Goal: Information Seeking & Learning: Learn about a topic

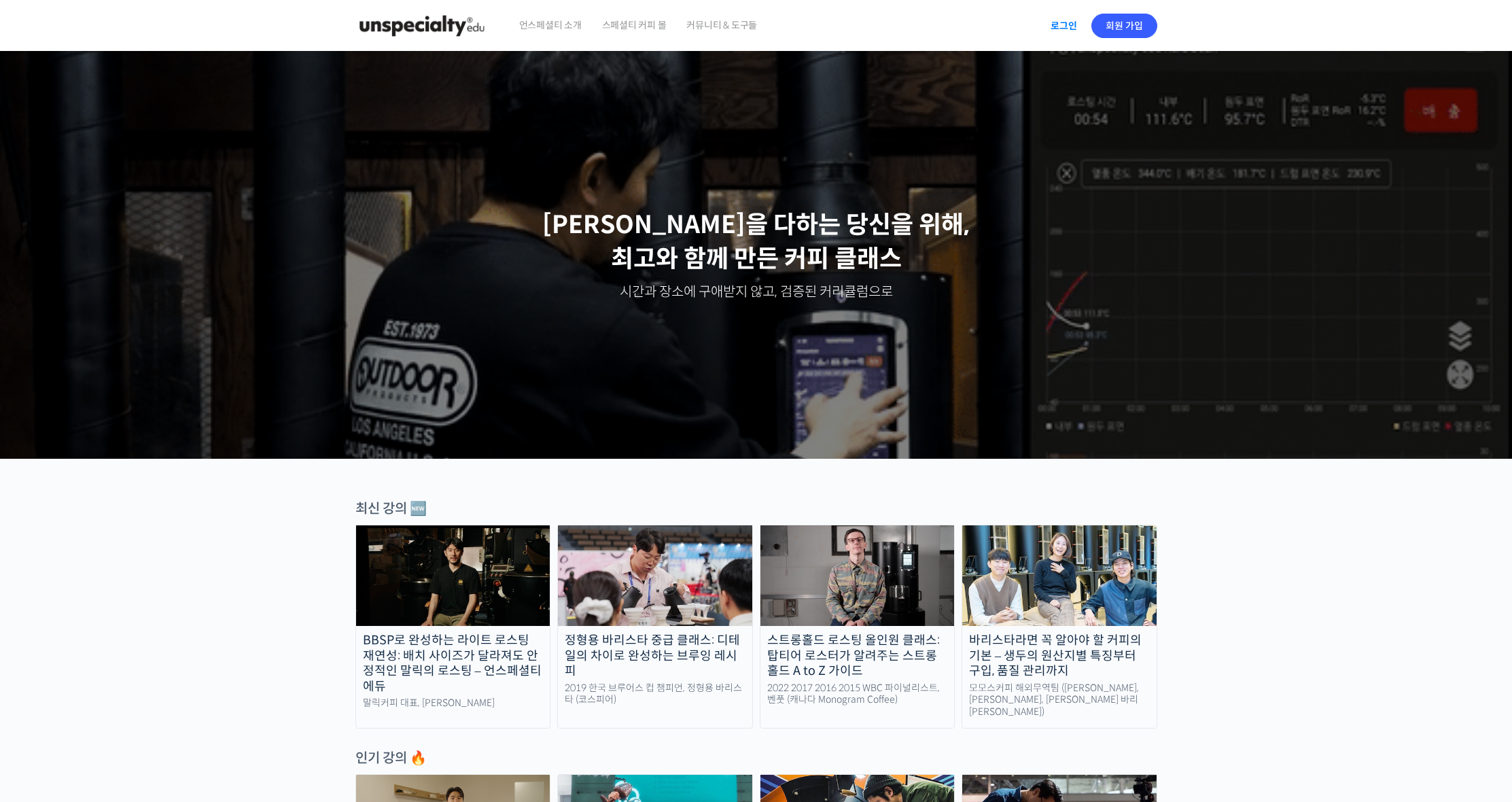
click at [1063, 27] on link "로그인" at bounding box center [1064, 26] width 43 height 31
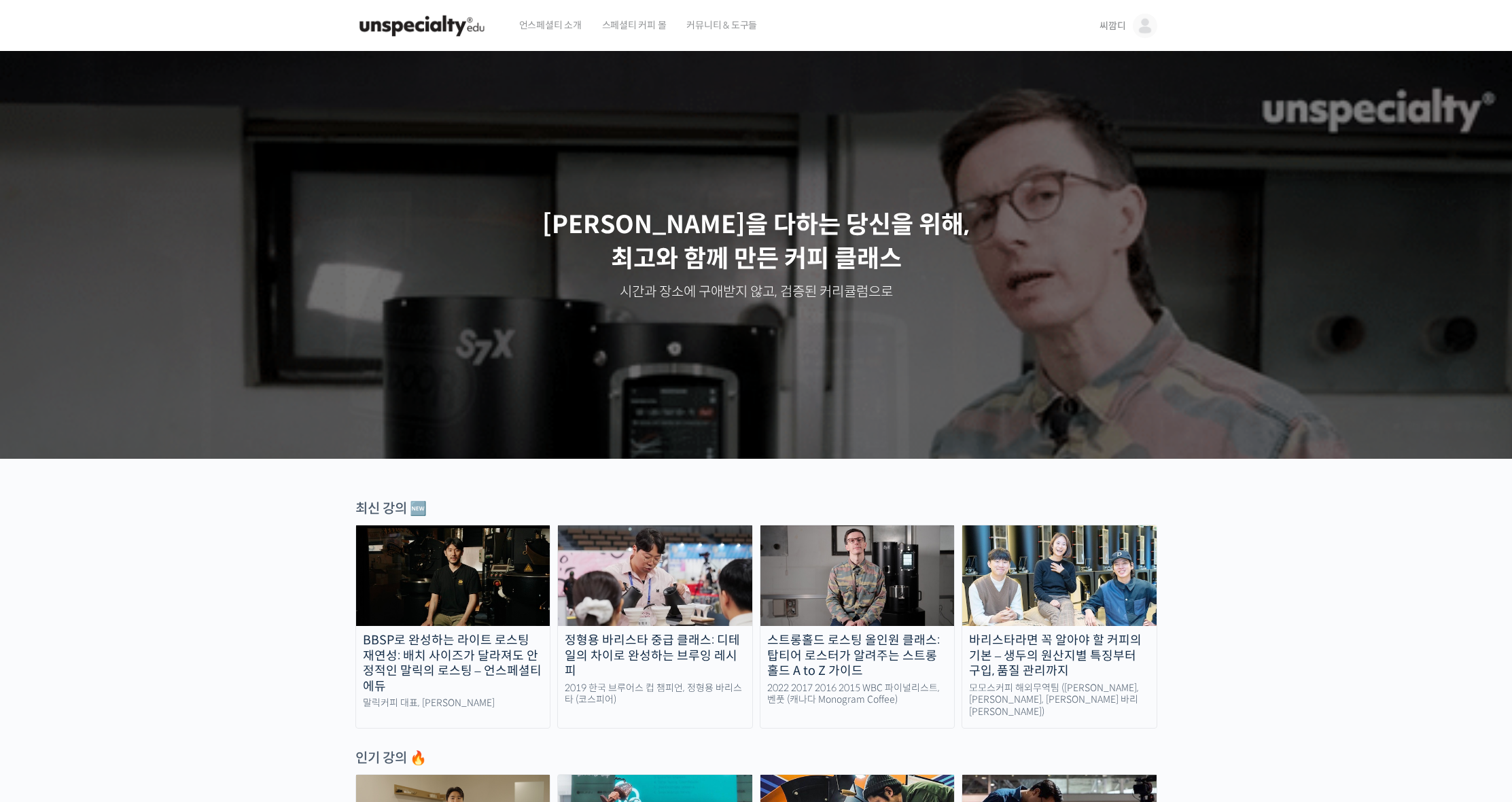
click at [1133, 25] on img at bounding box center [1145, 25] width 24 height 24
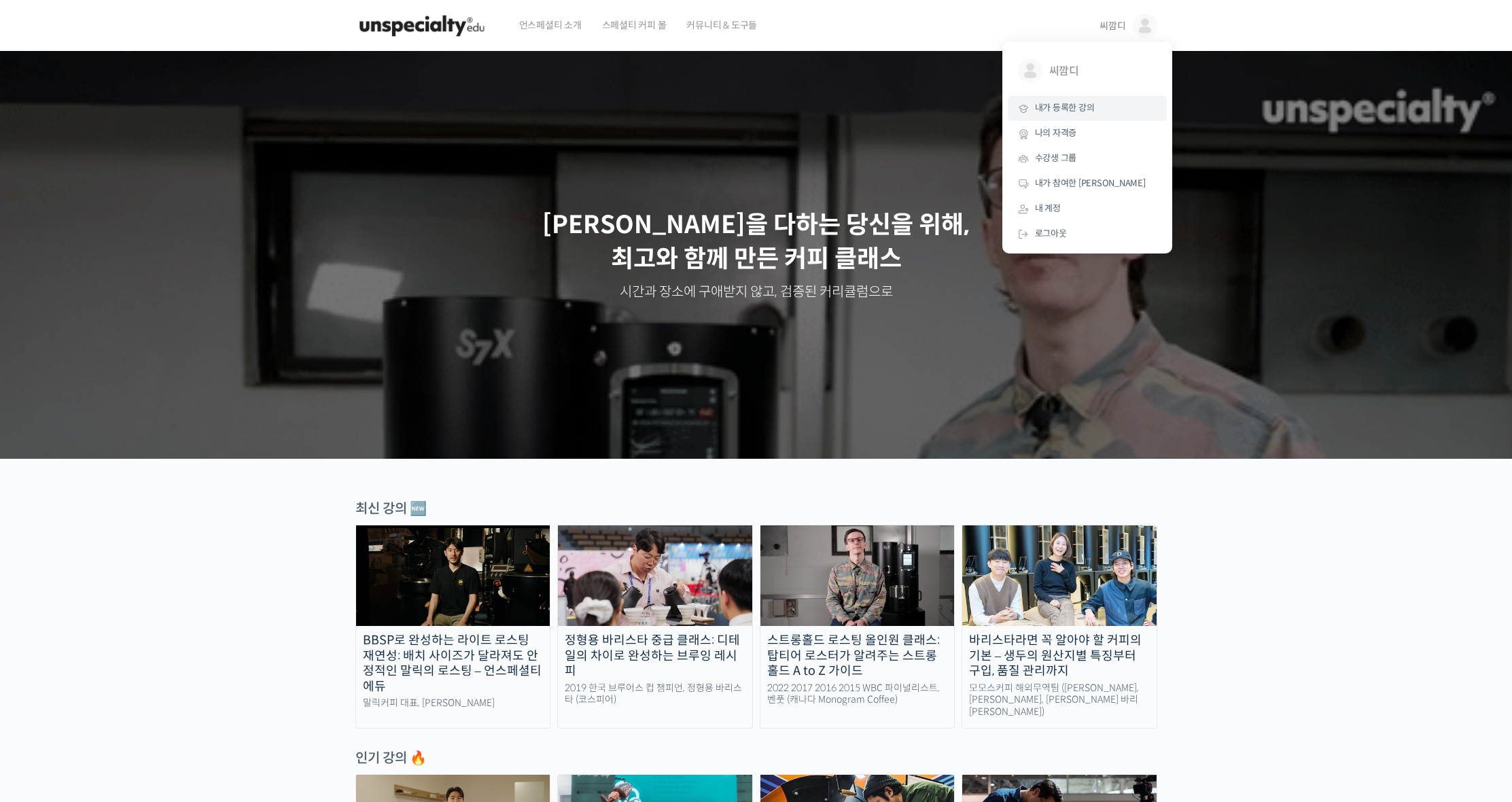
click at [1074, 101] on link "내가 등록한 강의" at bounding box center [1088, 109] width 159 height 25
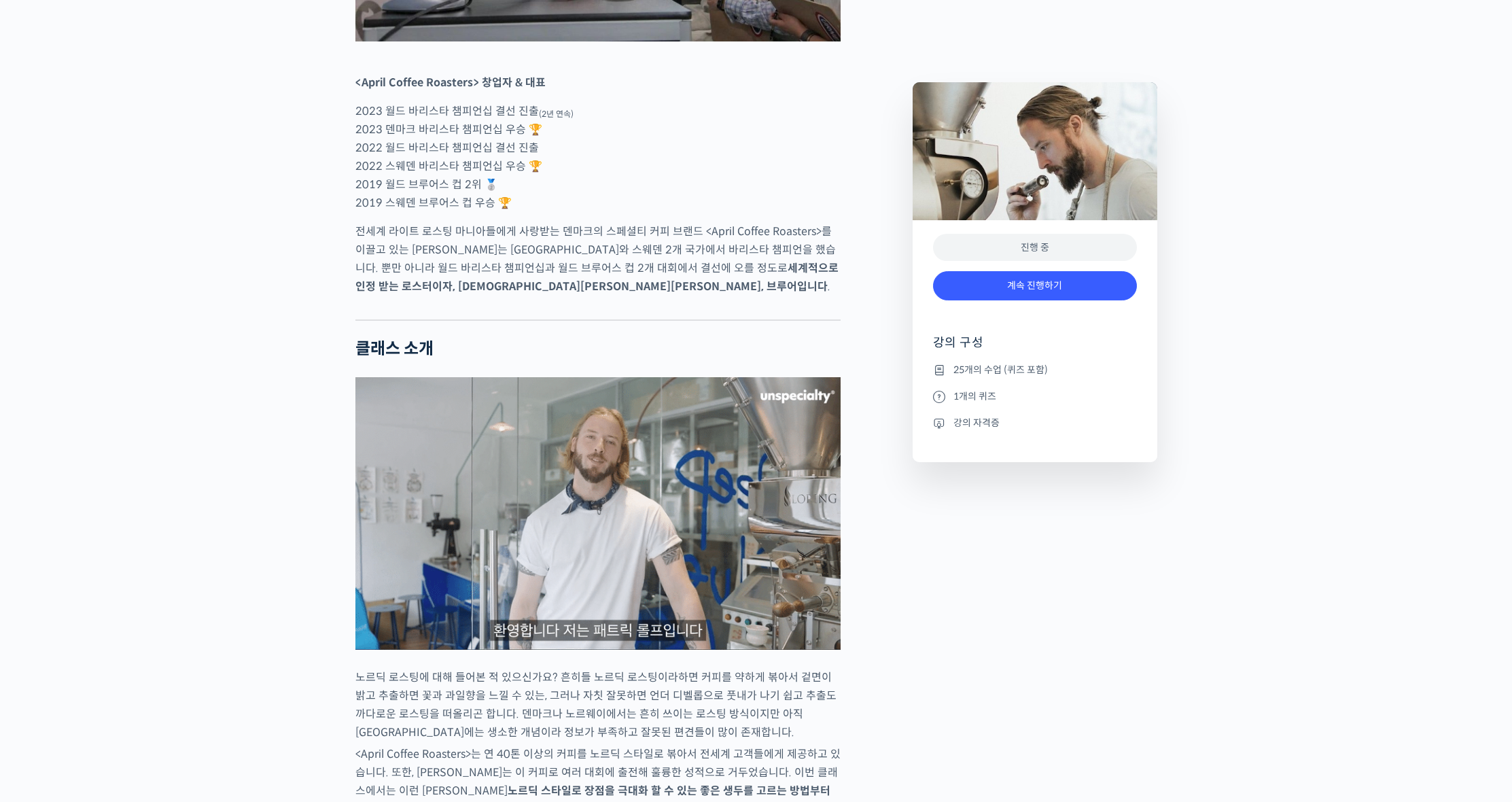
scroll to position [610, 0]
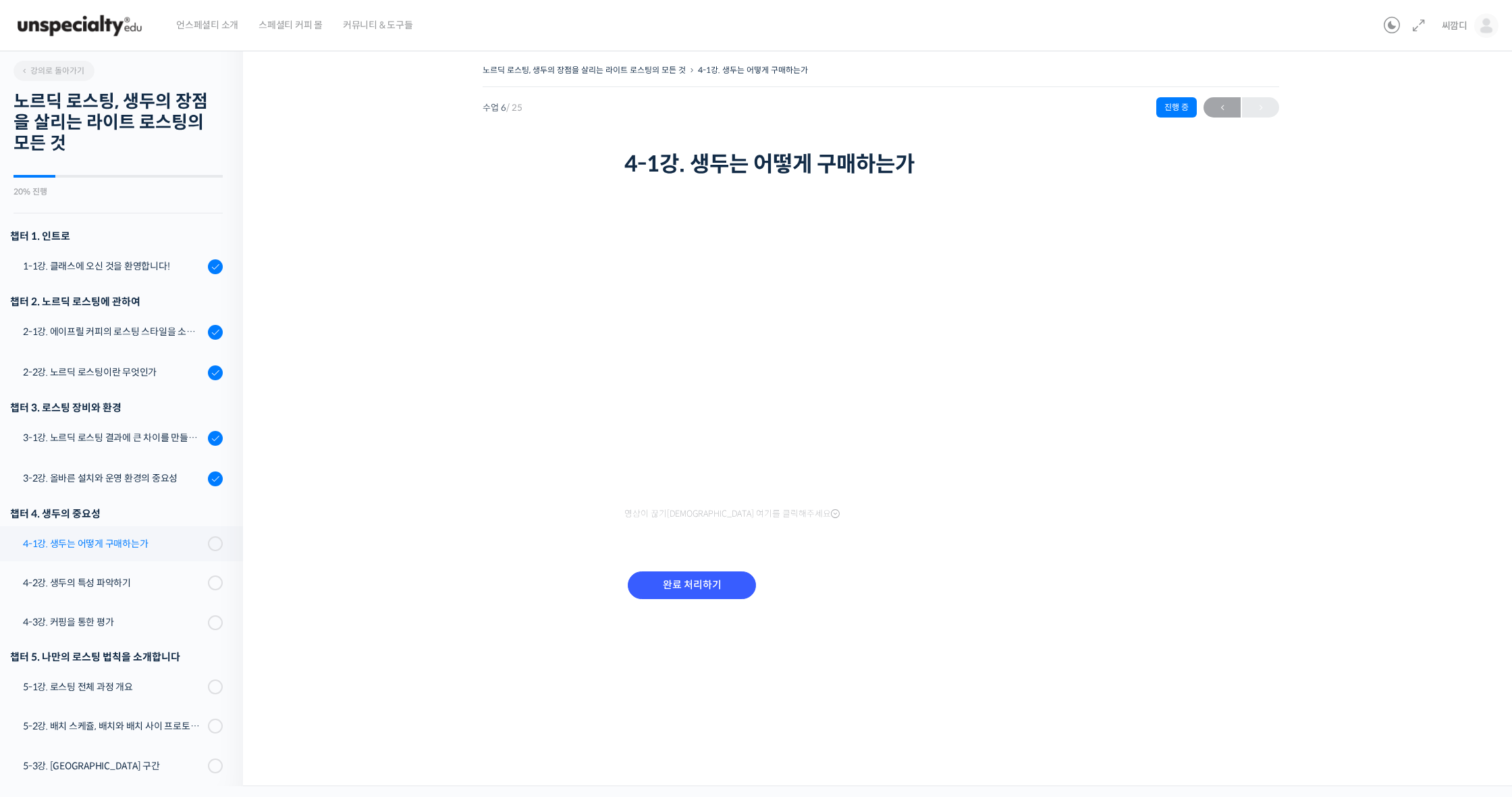
click at [136, 553] on link "4-1강. 생두는 어떻게 구매하는가" at bounding box center [118, 544] width 250 height 35
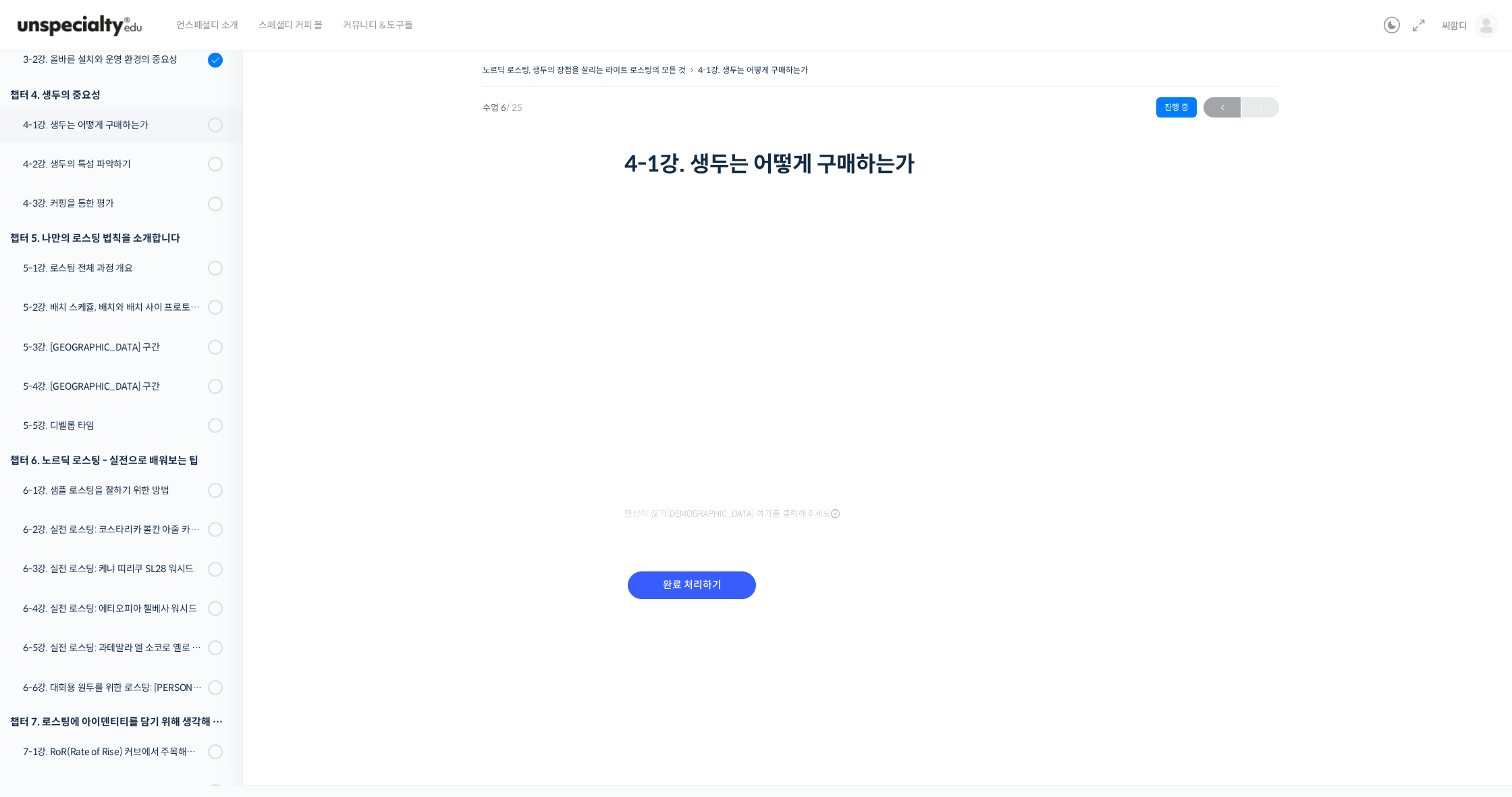
scroll to position [449, 0]
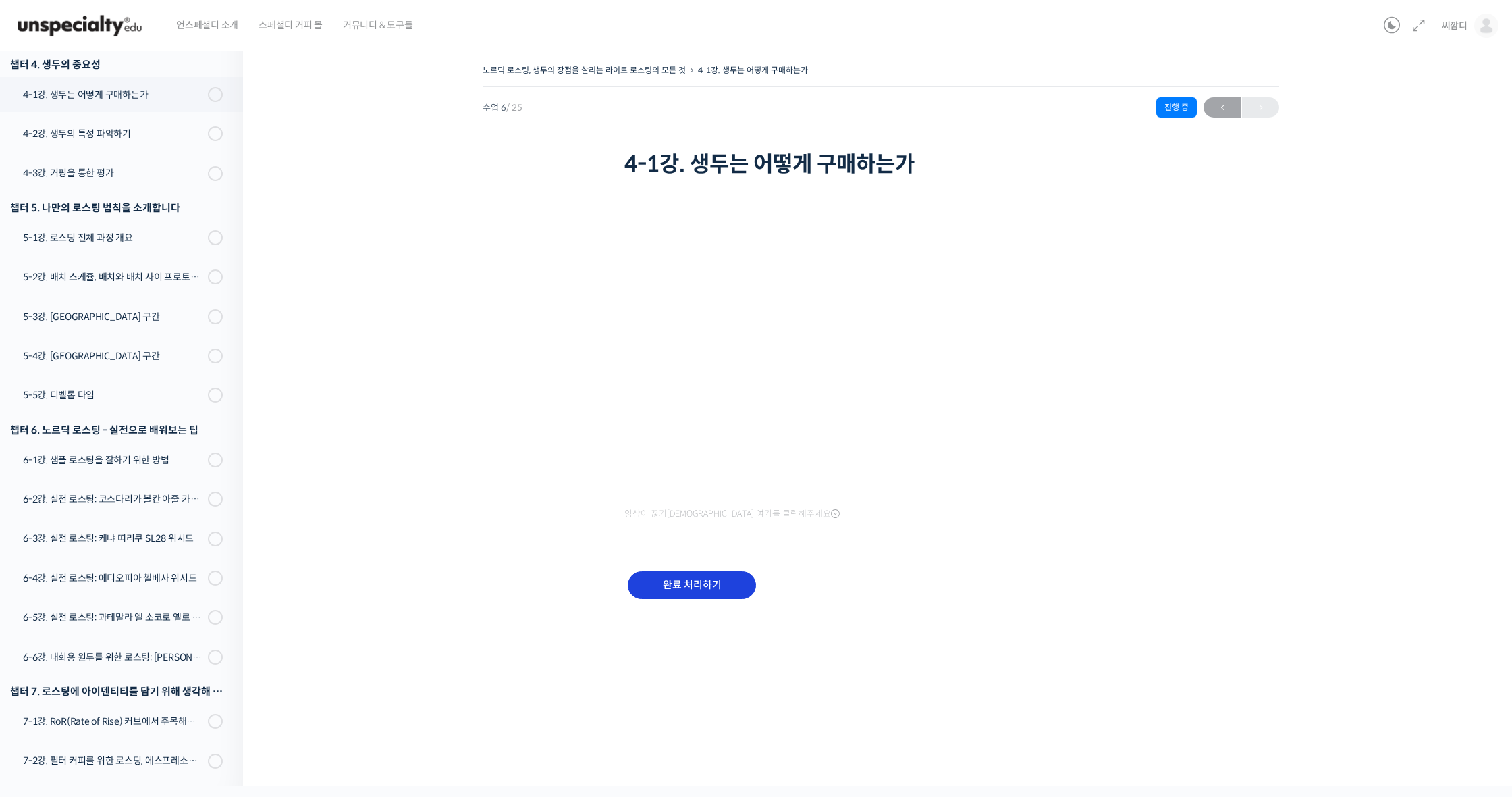
click at [700, 583] on input "완료 처리하기" at bounding box center [692, 585] width 128 height 27
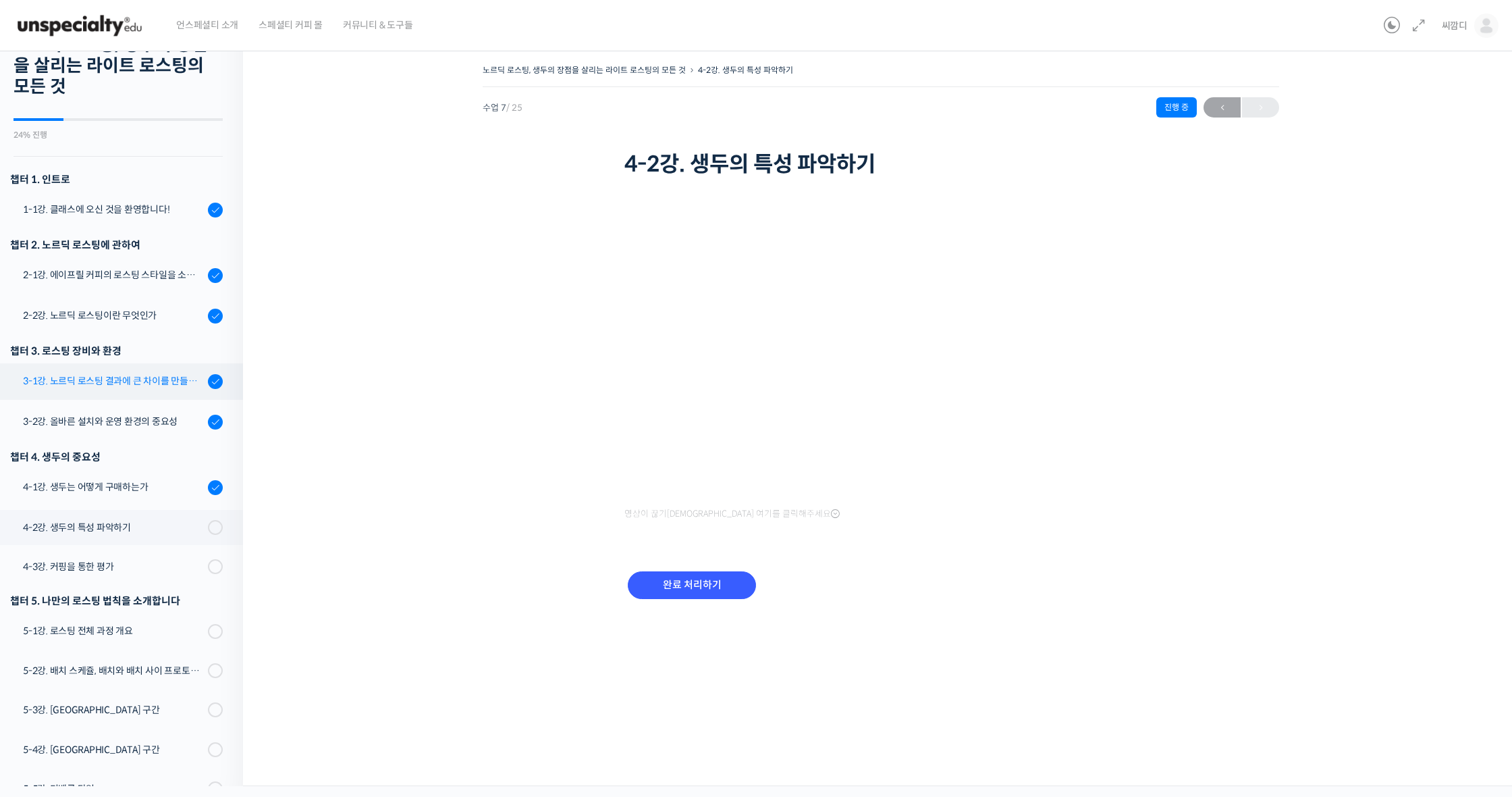
scroll to position [81, 0]
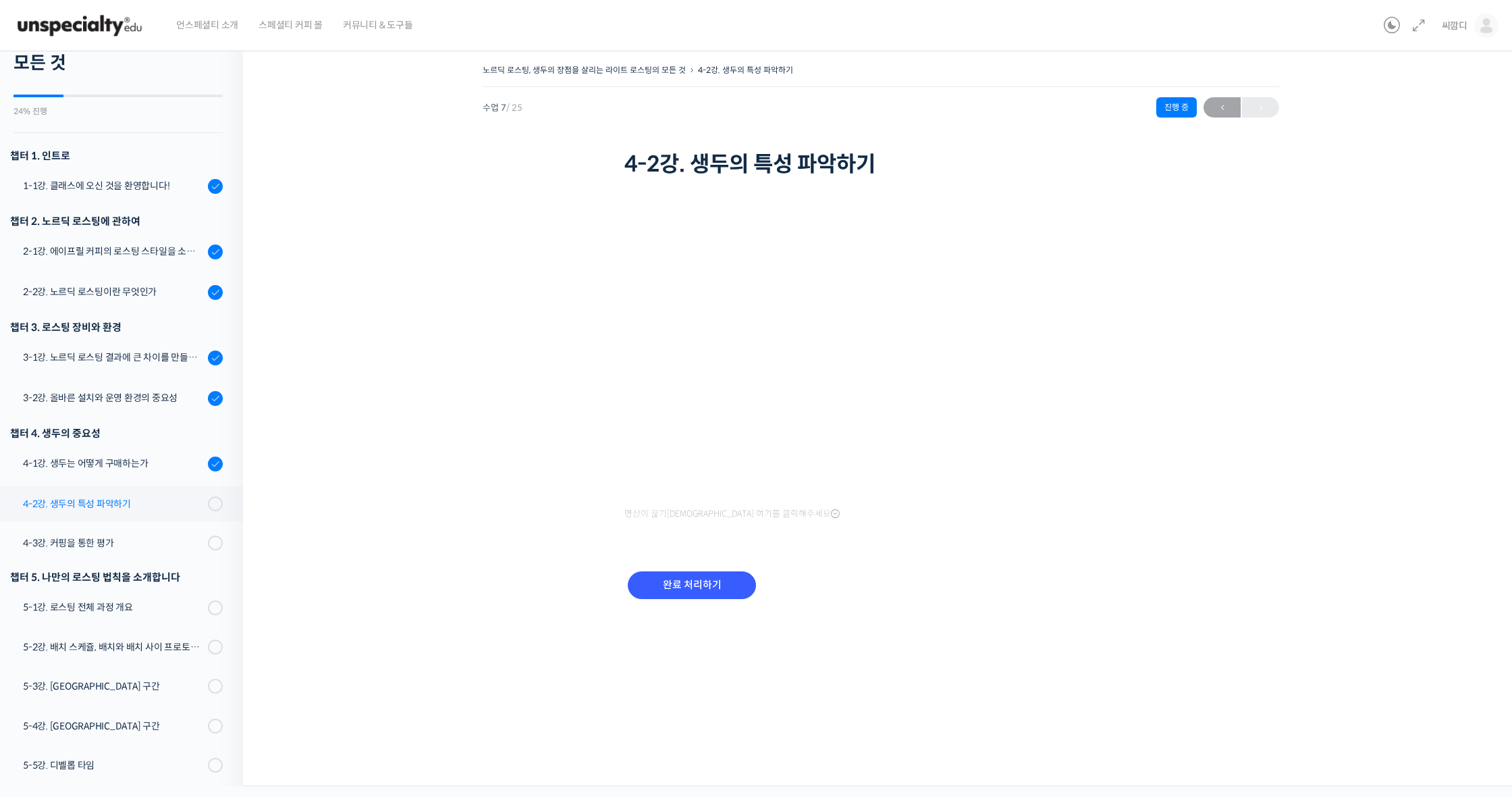
click at [144, 510] on div "4-2강. 생두의 특성 파악하기" at bounding box center [113, 504] width 181 height 15
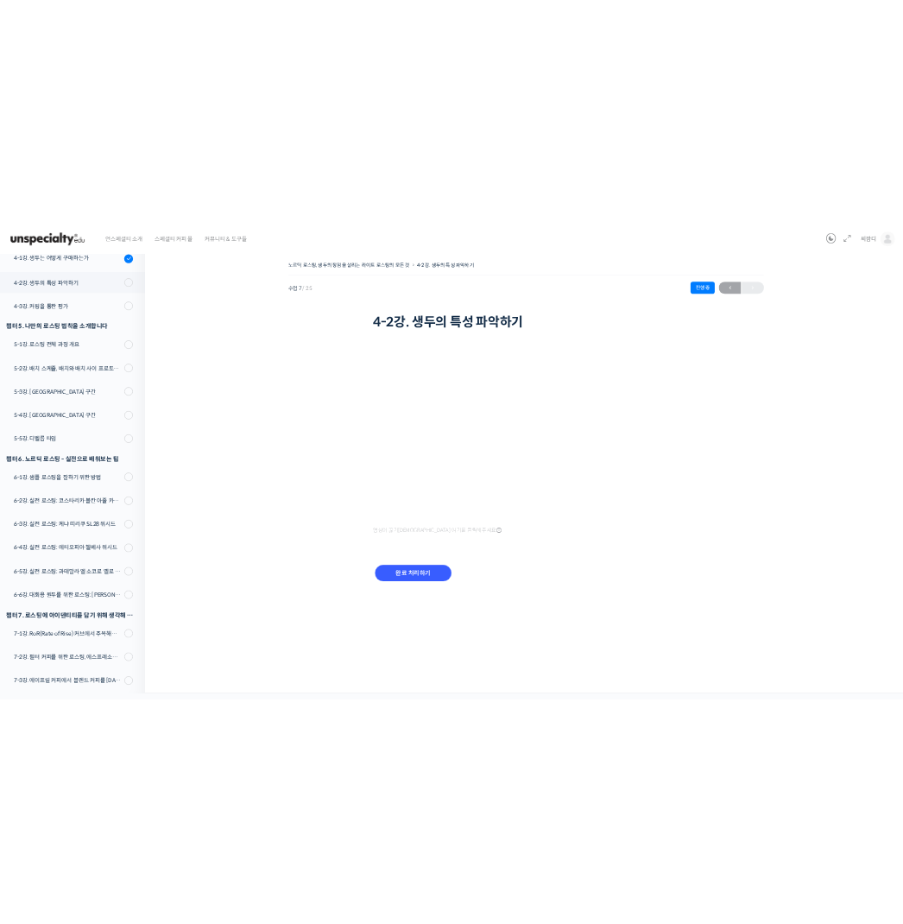
scroll to position [658, 0]
